Goal: Complete application form

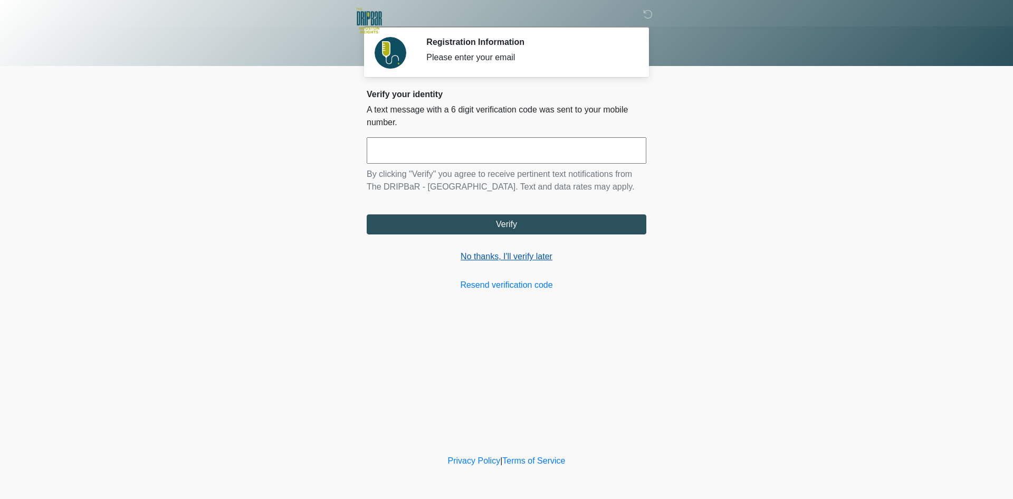
click at [516, 253] on link "No thanks, I'll verify later" at bounding box center [507, 256] width 280 height 13
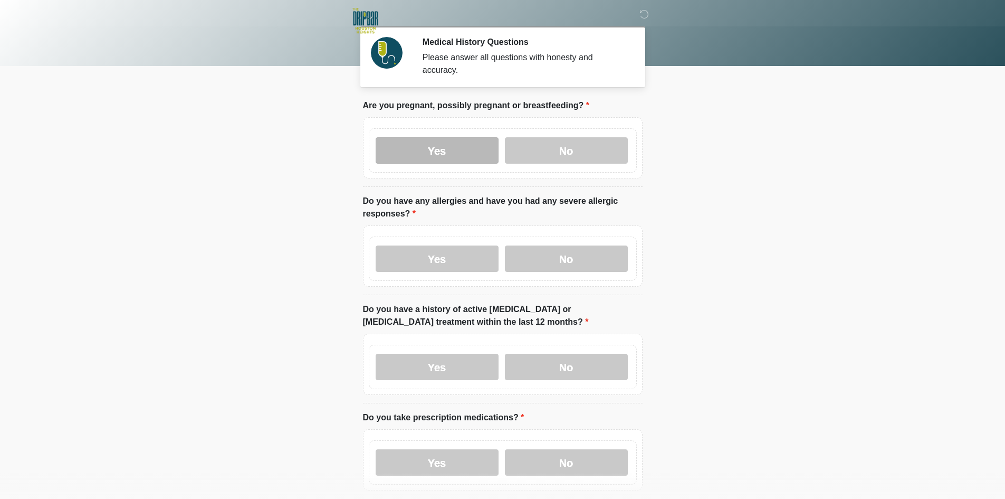
click at [445, 141] on label "Yes" at bounding box center [437, 150] width 123 height 26
click at [446, 245] on label "Yes" at bounding box center [437, 258] width 123 height 26
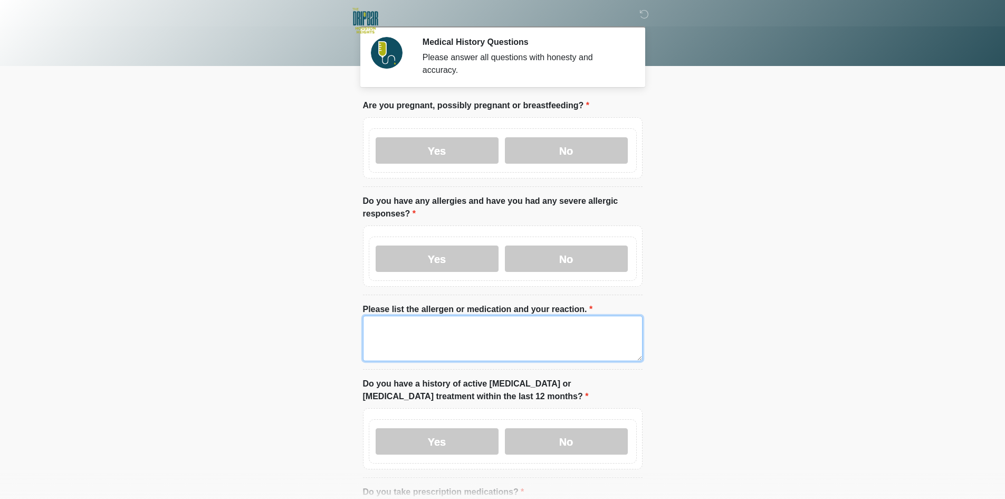
click at [422, 315] on textarea "Please list the allergen or medication and your reaction." at bounding box center [503, 337] width 280 height 45
drag, startPoint x: 424, startPoint y: 317, endPoint x: 116, endPoint y: 302, distance: 308.4
click at [114, 302] on body "‎ ‎ ‎ Medical History Questions Please answer all questions with honesty and ac…" at bounding box center [502, 249] width 1005 height 499
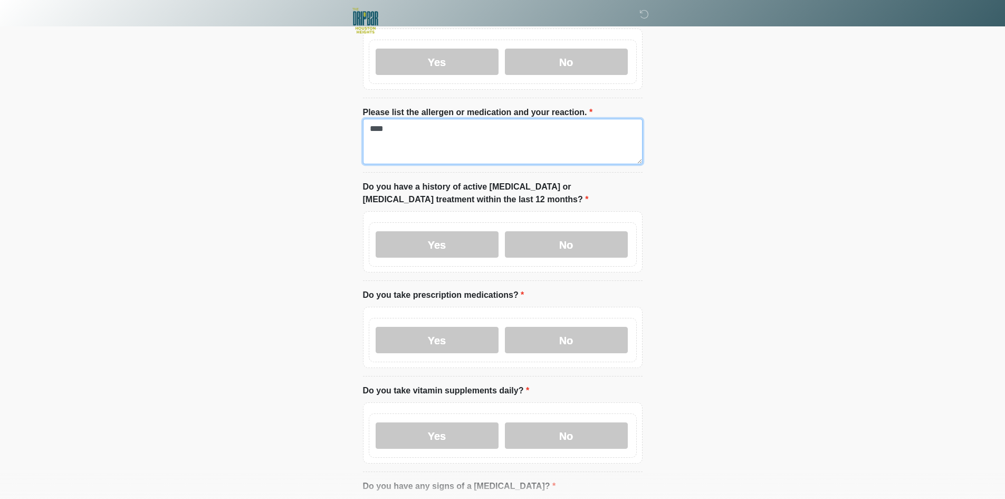
scroll to position [264, 0]
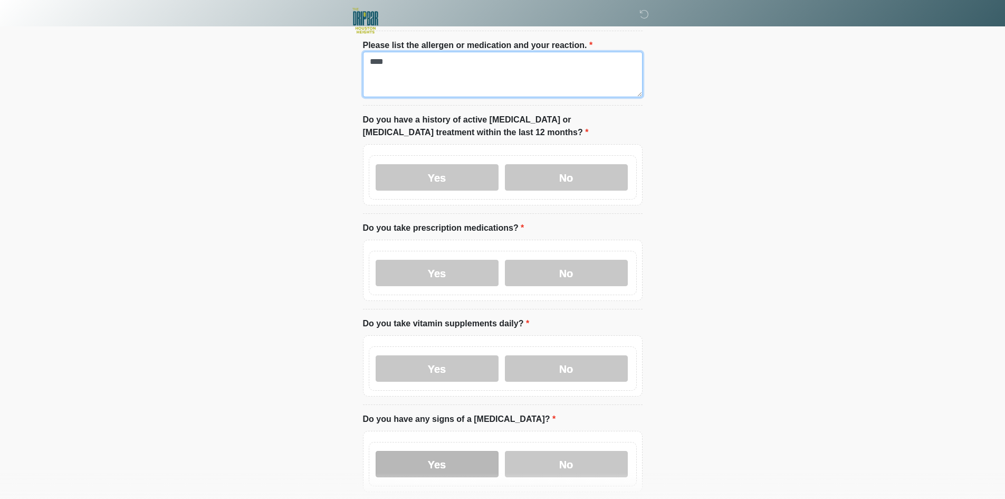
type textarea "****"
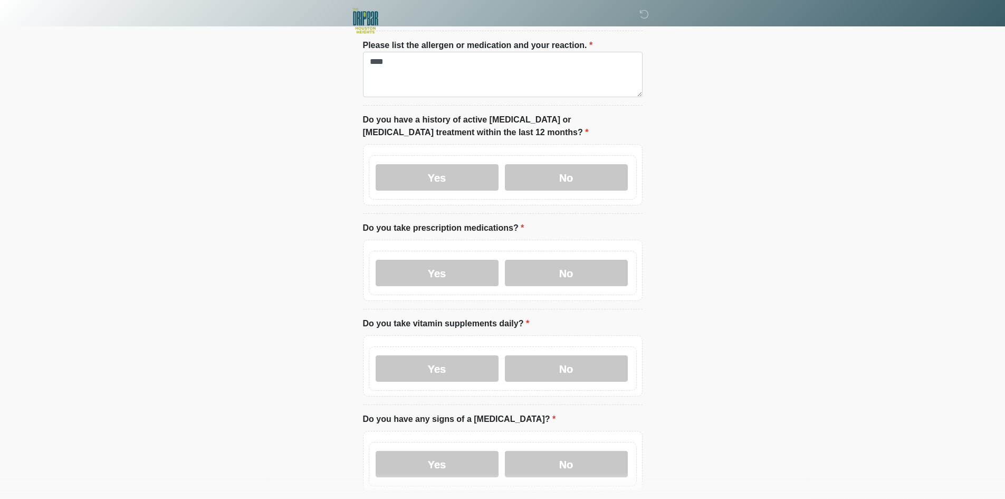
drag, startPoint x: 411, startPoint y: 453, endPoint x: 429, endPoint y: 407, distance: 49.3
click at [411, 451] on label "Yes" at bounding box center [437, 464] width 123 height 26
drag, startPoint x: 432, startPoint y: 357, endPoint x: 438, endPoint y: 263, distance: 93.6
click at [432, 355] on label "Yes" at bounding box center [437, 368] width 123 height 26
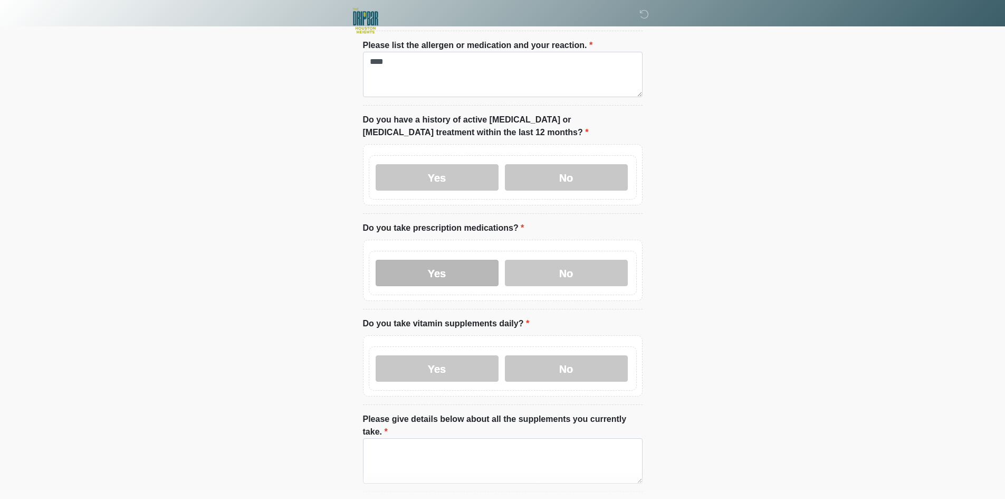
click at [439, 260] on label "Yes" at bounding box center [437, 273] width 123 height 26
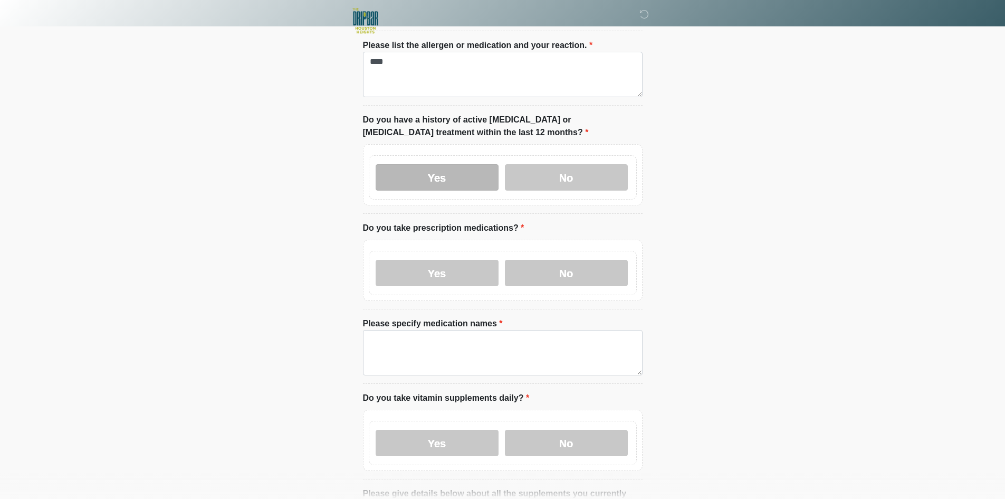
click at [435, 173] on label "Yes" at bounding box center [437, 177] width 123 height 26
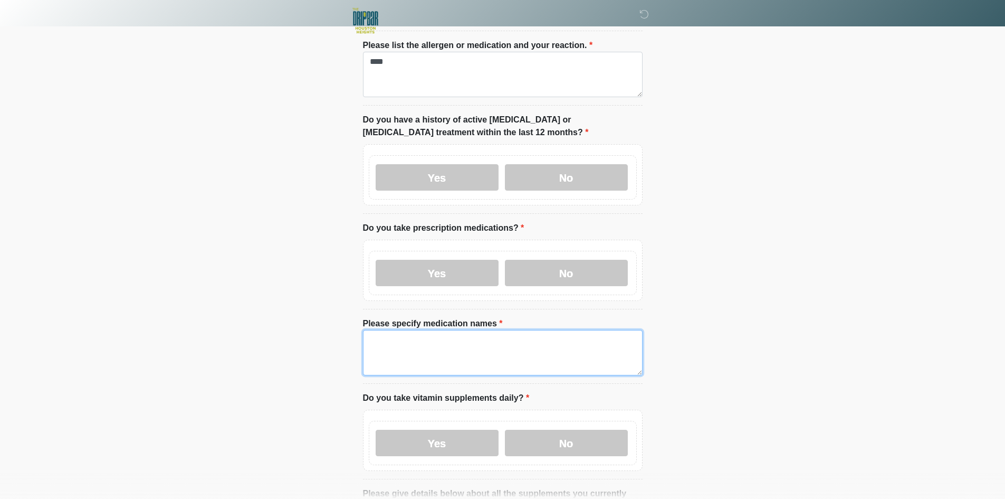
click at [446, 349] on textarea "Please specify medication names" at bounding box center [503, 352] width 280 height 45
paste textarea "****"
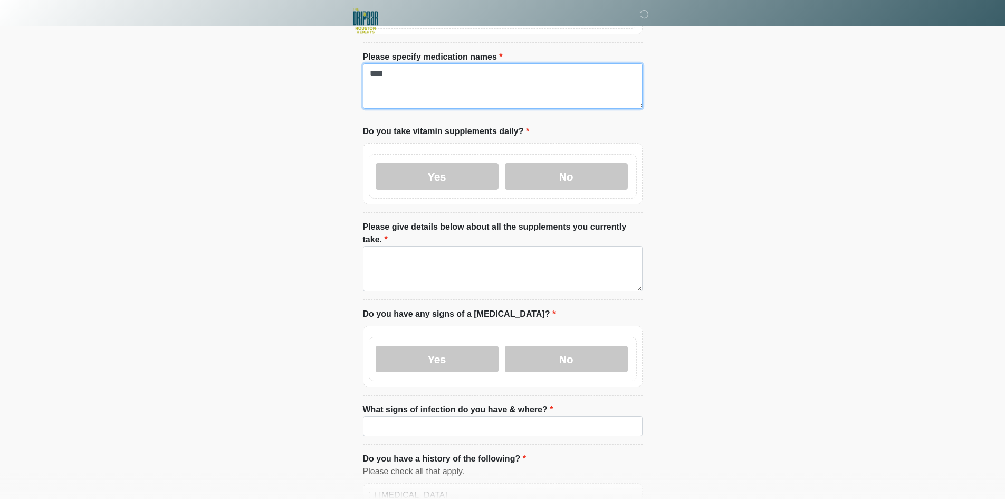
scroll to position [580, 0]
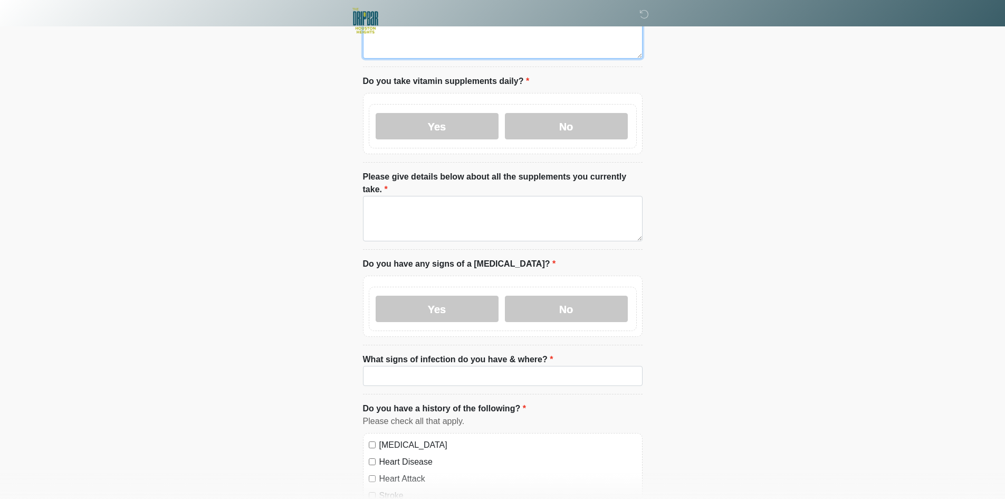
type textarea "****"
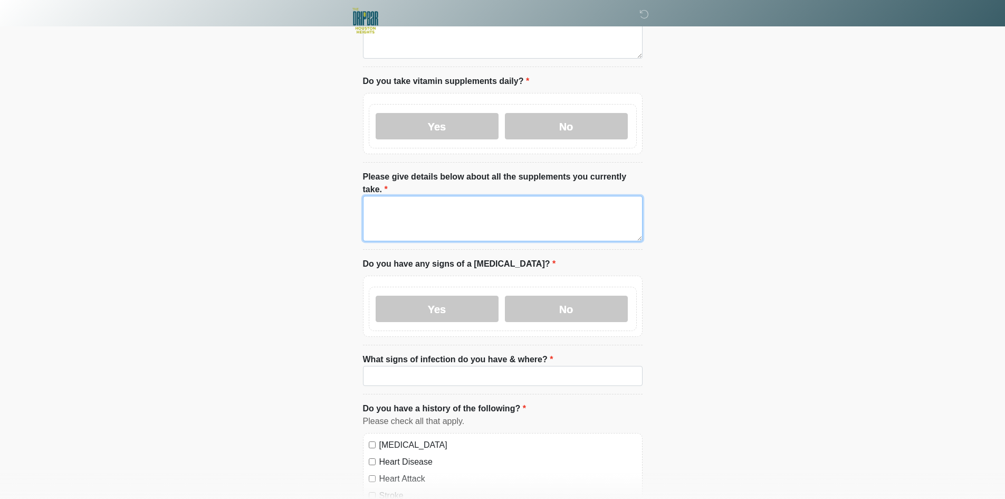
click at [460, 213] on textarea "Please give details below about all the supplements you currently take." at bounding box center [503, 218] width 280 height 45
paste textarea "****"
type textarea "****"
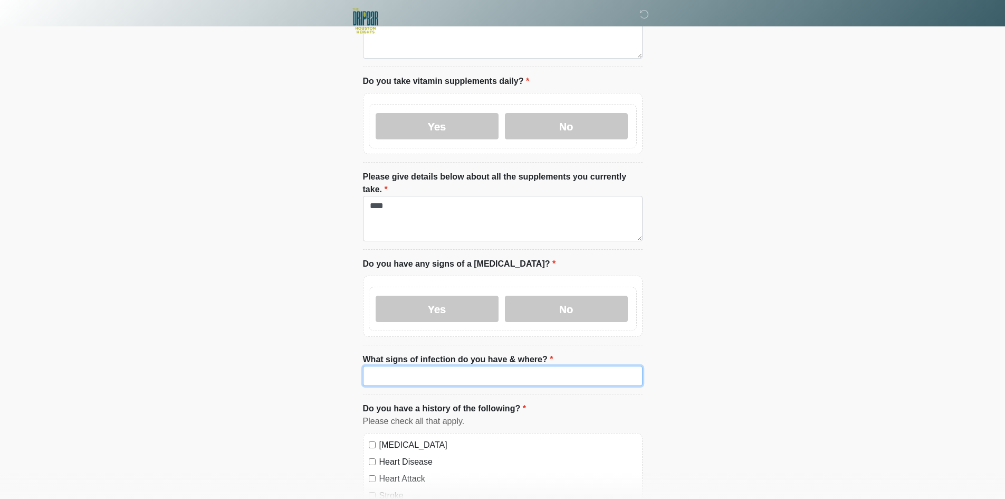
click at [456, 366] on input "What signs of infection do you have & where?" at bounding box center [503, 376] width 280 height 20
paste input "****"
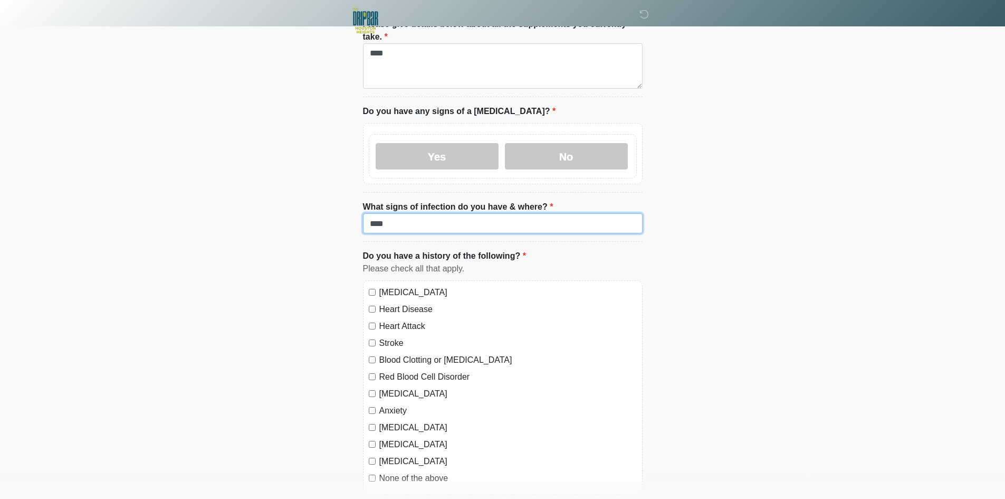
scroll to position [800, 0]
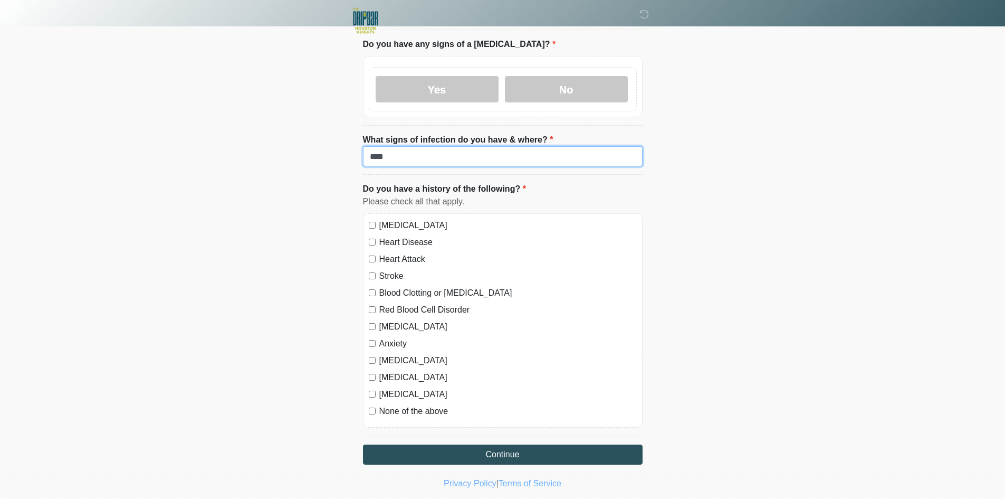
type input "****"
click at [403, 219] on label "High Blood Pressure" at bounding box center [507, 225] width 257 height 13
click at [404, 236] on label "Heart Disease" at bounding box center [507, 242] width 257 height 13
click at [401, 253] on label "Heart Attack" at bounding box center [507, 259] width 257 height 13
click at [394, 270] on label "Stroke" at bounding box center [507, 276] width 257 height 13
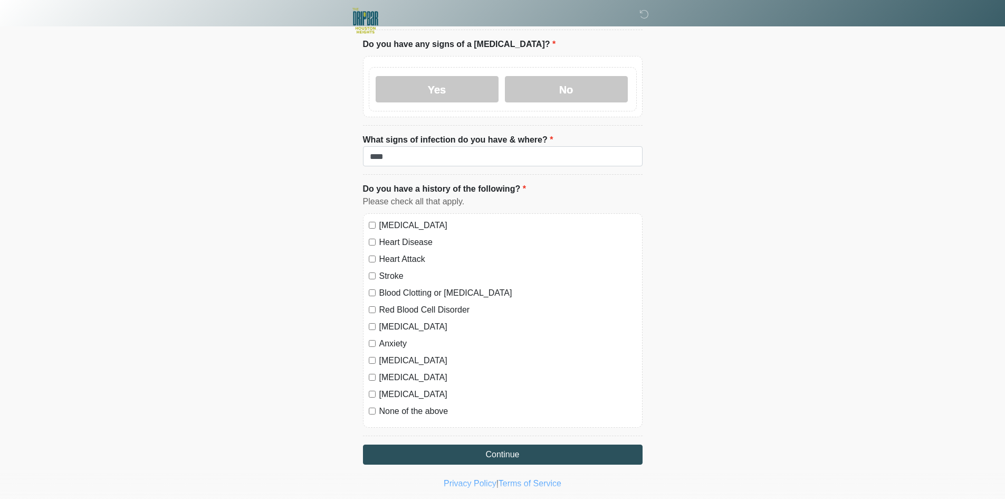
click at [394, 286] on label "Blood Clotting or Bleeding Disorder" at bounding box center [507, 292] width 257 height 13
drag, startPoint x: 395, startPoint y: 284, endPoint x: 395, endPoint y: 305, distance: 20.6
click at [395, 303] on label "Red Blood Cell Disorder" at bounding box center [507, 309] width 257 height 13
click at [395, 320] on label "Depression" at bounding box center [507, 326] width 257 height 13
click at [395, 337] on label "Anxiety" at bounding box center [507, 343] width 257 height 13
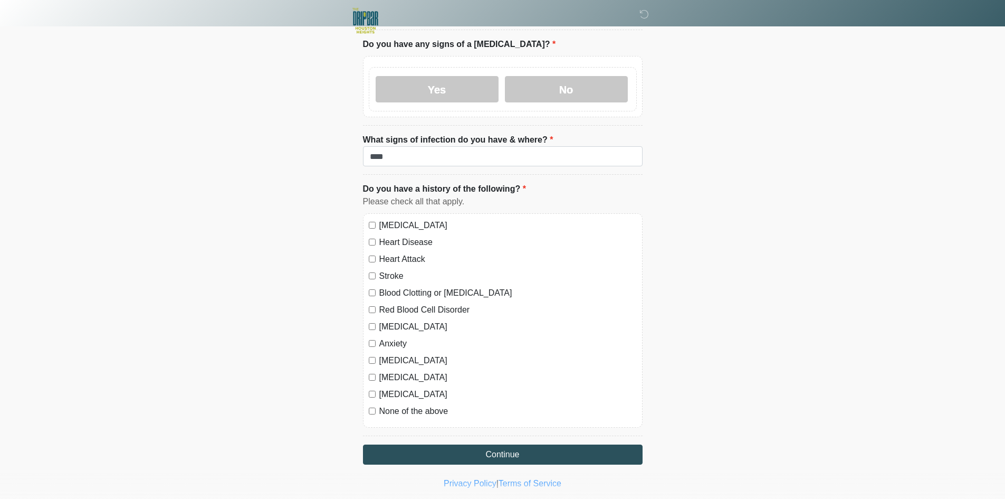
drag, startPoint x: 396, startPoint y: 337, endPoint x: 394, endPoint y: 351, distance: 14.9
click at [396, 354] on label "Autoimmune Disorder" at bounding box center [507, 360] width 257 height 13
click at [394, 371] on label "Seizure disorder" at bounding box center [507, 377] width 257 height 13
drag, startPoint x: 393, startPoint y: 370, endPoint x: 390, endPoint y: 384, distance: 13.5
click at [392, 388] on label "Diabetes" at bounding box center [507, 394] width 257 height 13
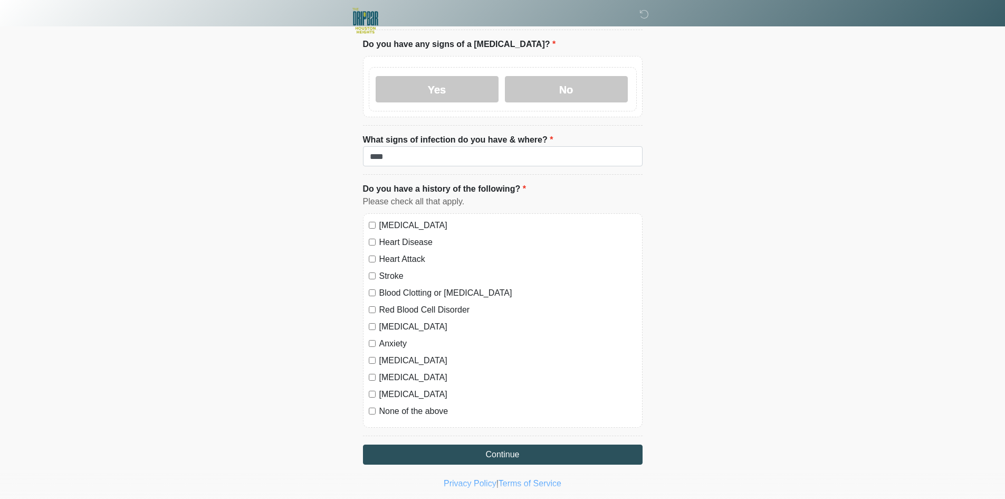
click at [388, 395] on div "High Blood Pressure Heart Disease Heart Attack Stroke Blood Clotting or Bleedin…" at bounding box center [503, 320] width 280 height 214
click at [390, 405] on label "None of the above" at bounding box center [507, 411] width 257 height 13
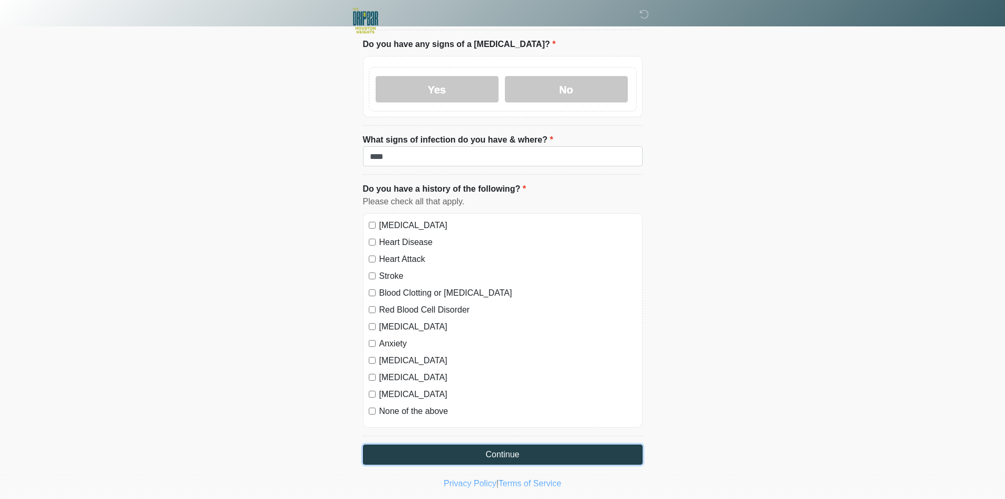
click at [410, 444] on button "Continue" at bounding box center [503, 454] width 280 height 20
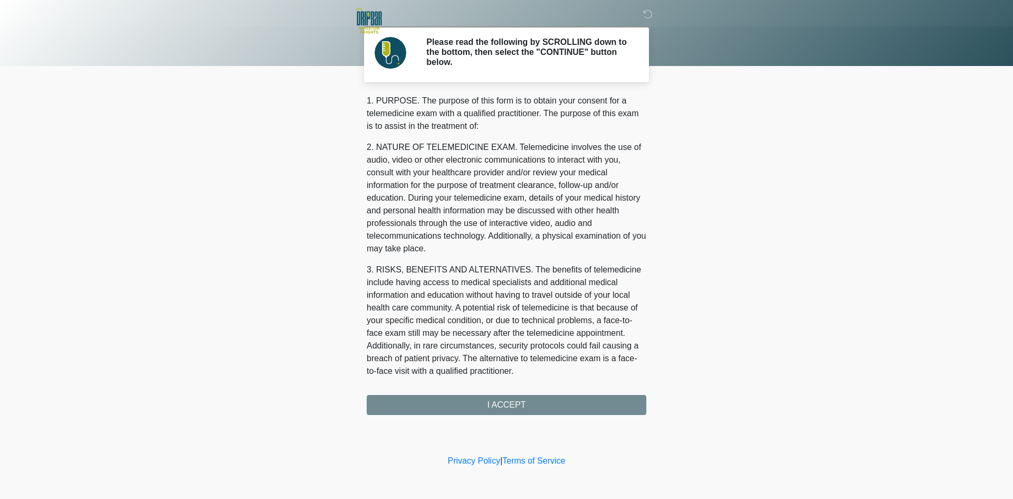
scroll to position [337, 0]
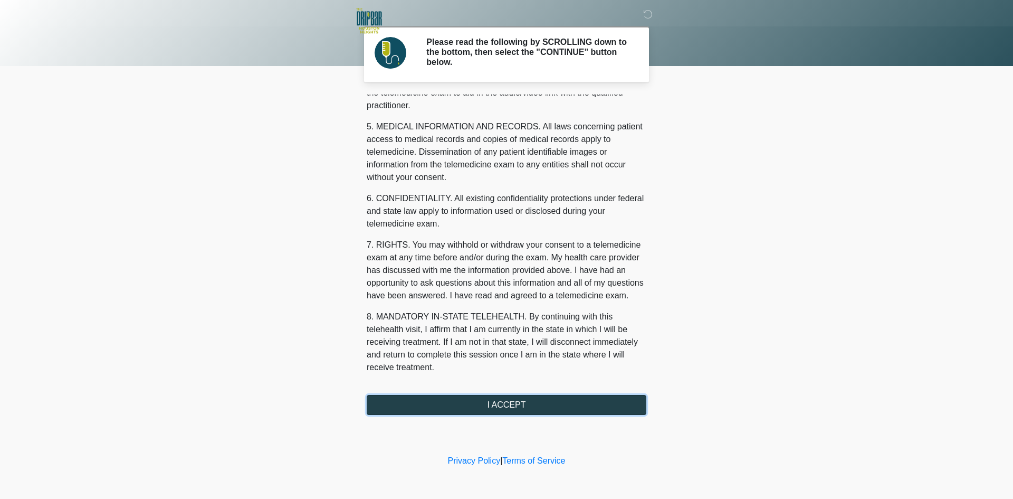
click at [513, 403] on button "I ACCEPT" at bounding box center [507, 405] width 280 height 20
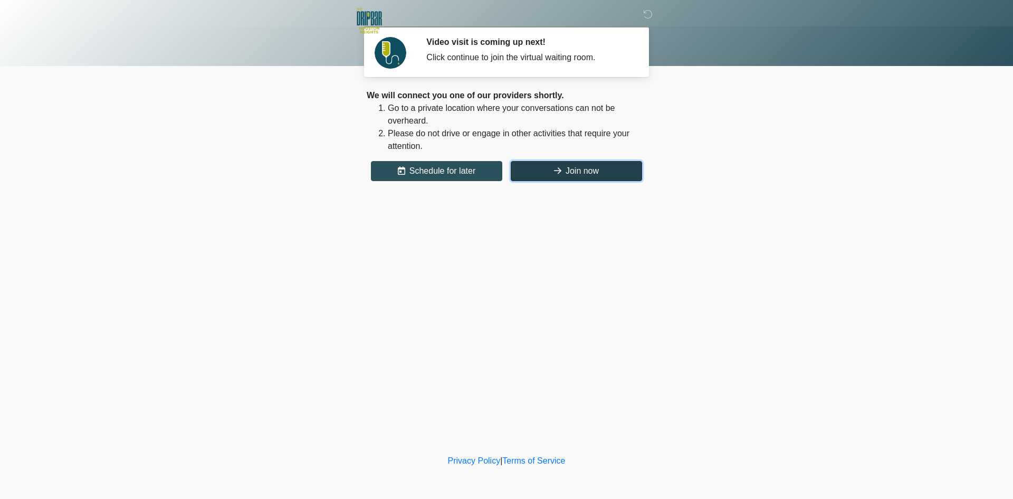
click at [586, 175] on button "Join now" at bounding box center [576, 171] width 131 height 20
